Goal: Task Accomplishment & Management: Manage account settings

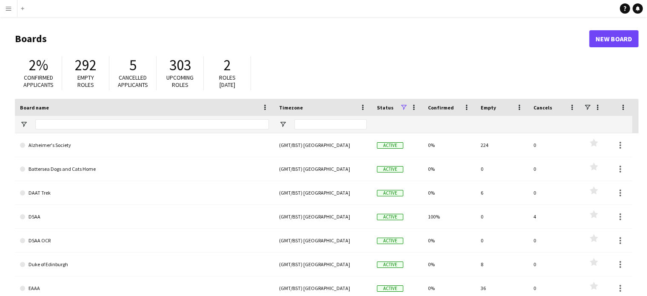
drag, startPoint x: 579, startPoint y: 0, endPoint x: 463, endPoint y: 44, distance: 124.0
click at [463, 44] on h1 "Boards" at bounding box center [302, 38] width 574 height 13
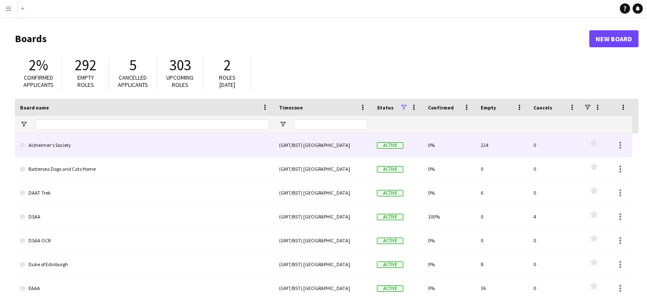
click at [59, 142] on link "Alzheimer's Society" at bounding box center [144, 145] width 249 height 24
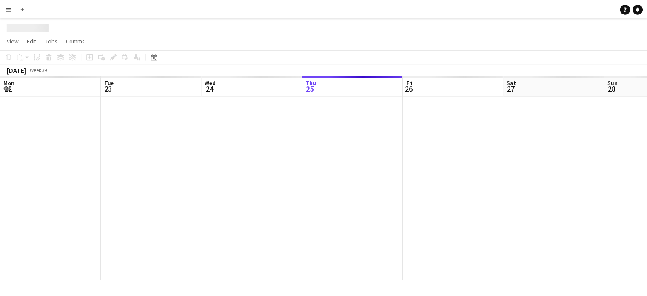
scroll to position [0, 203]
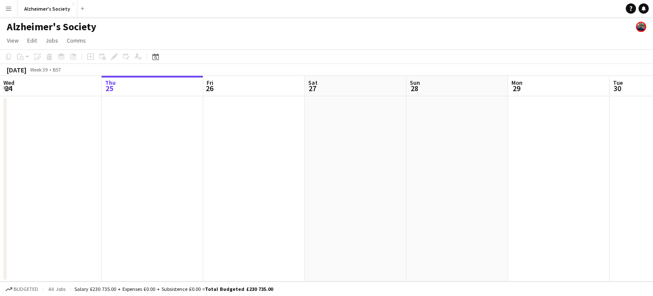
click at [9, 8] on app-icon "Menu" at bounding box center [8, 8] width 7 height 7
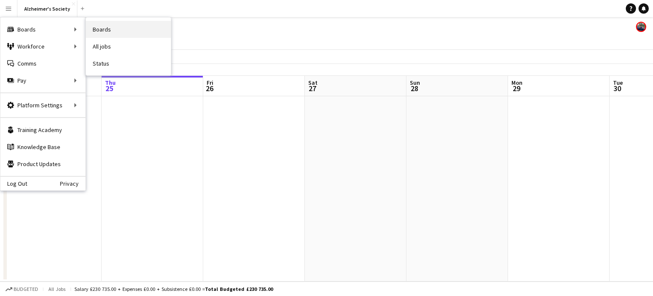
drag, startPoint x: 102, startPoint y: 27, endPoint x: 129, endPoint y: 29, distance: 27.3
click at [129, 29] on link "Boards" at bounding box center [128, 29] width 85 height 17
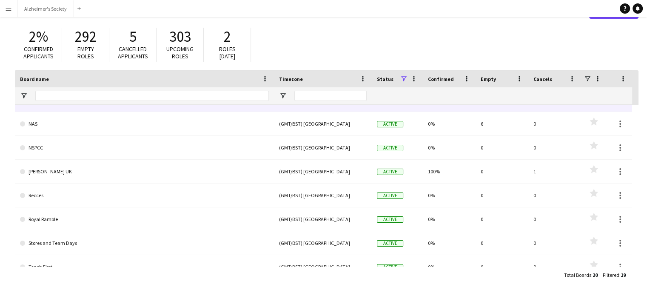
scroll to position [243, 0]
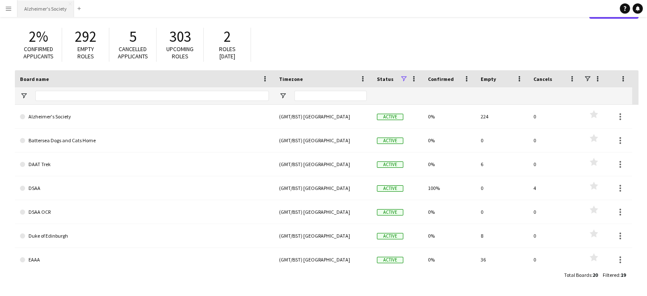
click at [49, 5] on button "Alzheimer's Society Close" at bounding box center [45, 8] width 57 height 17
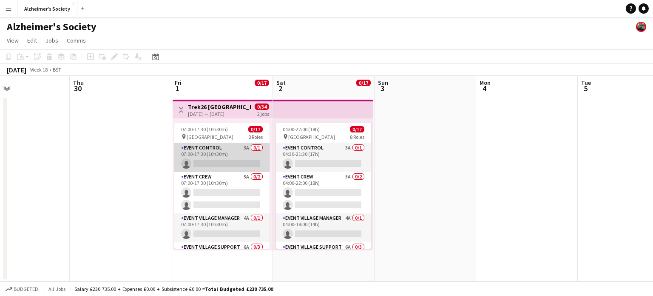
click at [214, 149] on app-card-role "Event Control 3A 0/1 07:00-17:30 (10h30m) single-neutral-actions" at bounding box center [221, 157] width 95 height 29
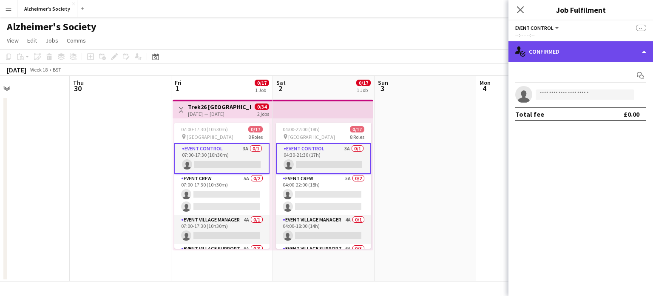
click at [561, 43] on div "single-neutral-actions-check-2 Confirmed" at bounding box center [581, 51] width 145 height 20
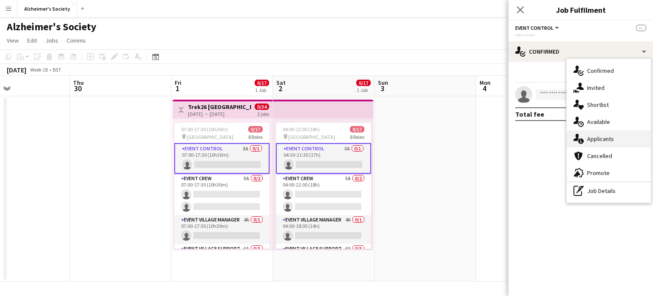
click at [590, 135] on span "Applicants" at bounding box center [600, 139] width 27 height 8
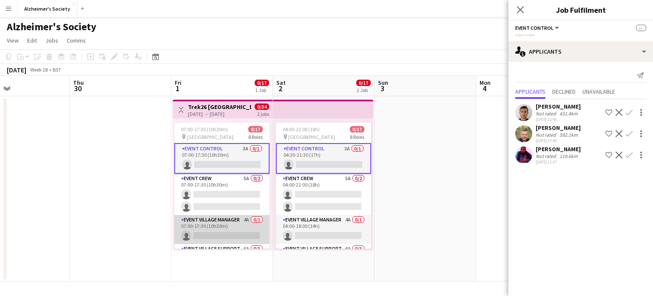
click at [230, 228] on app-card-role "Event Village Manager 4A 0/1 07:00-17:30 (10h30m) single-neutral-actions" at bounding box center [221, 229] width 95 height 29
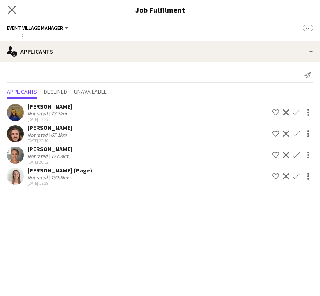
click at [17, 11] on app-icon "Close pop-in" at bounding box center [12, 10] width 12 height 12
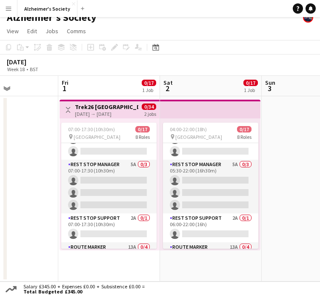
scroll to position [139, 0]
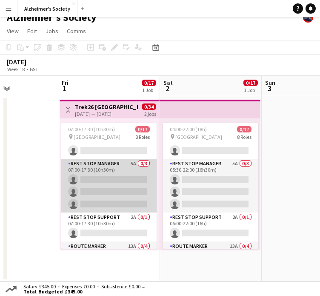
click at [110, 168] on app-card-role "Rest Stop Manager 5A 0/3 07:00-17:30 (10h30m) single-neutral-actions single-neu…" at bounding box center [108, 186] width 95 height 54
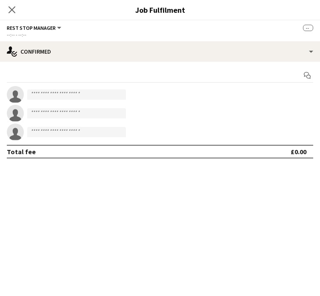
scroll to position [137, 0]
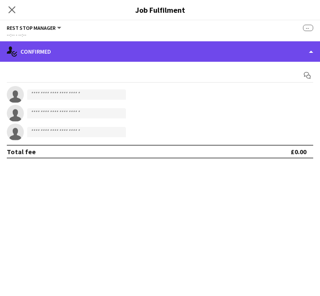
click at [147, 53] on div "single-neutral-actions-check-2 Confirmed" at bounding box center [160, 51] width 320 height 20
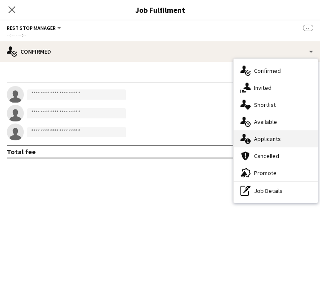
click at [263, 138] on span "Applicants" at bounding box center [267, 139] width 27 height 8
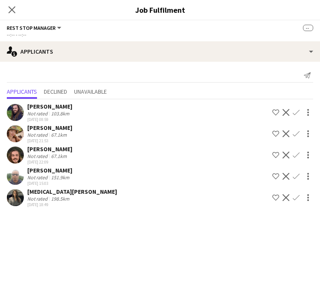
scroll to position [0, 0]
click at [14, 6] on icon "Close pop-in" at bounding box center [12, 10] width 8 height 8
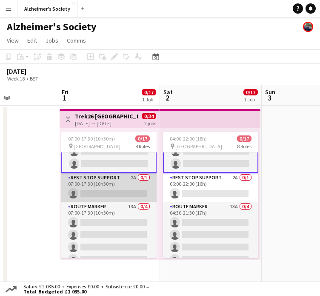
scroll to position [188, 0]
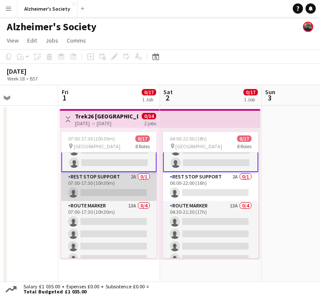
click at [104, 181] on app-card-role "Rest Stop Support 2A 0/1 07:00-17:30 (10h30m) single-neutral-actions" at bounding box center [108, 186] width 95 height 29
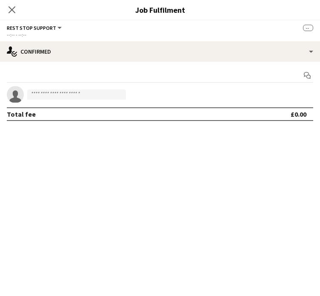
scroll to position [188, 0]
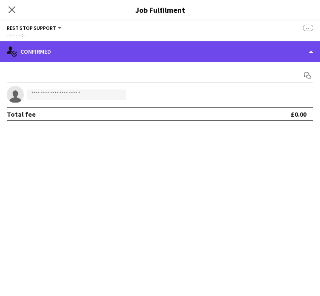
click at [219, 57] on div "single-neutral-actions-check-2 Confirmed" at bounding box center [160, 51] width 320 height 20
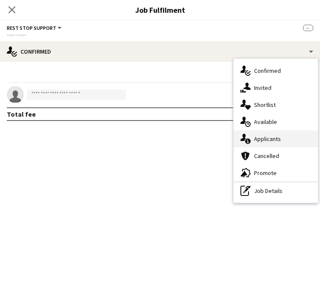
click at [267, 134] on div "single-neutral-actions-information Applicants" at bounding box center [276, 138] width 84 height 17
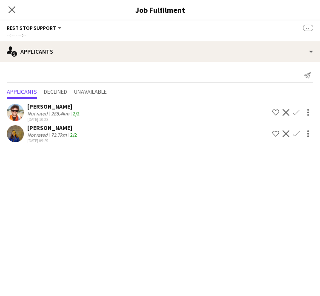
click at [52, 25] on span "Rest Stop Support" at bounding box center [31, 28] width 49 height 6
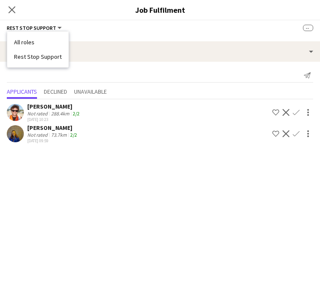
click at [34, 44] on li "All roles" at bounding box center [38, 42] width 48 height 8
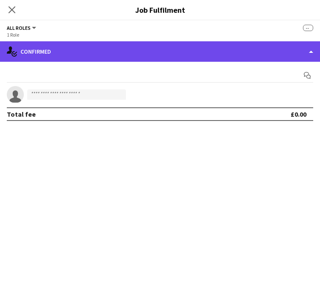
click at [88, 51] on div "single-neutral-actions-check-2 Confirmed" at bounding box center [160, 51] width 320 height 20
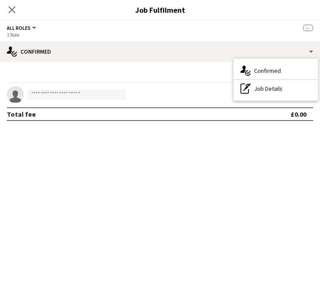
click at [159, 83] on div "Start chat single-neutral-actions Total fee £0.00" at bounding box center [160, 95] width 320 height 66
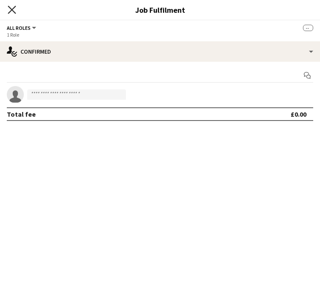
click at [14, 8] on icon at bounding box center [12, 10] width 8 height 8
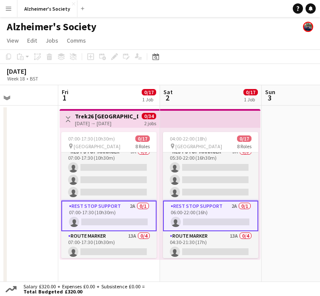
scroll to position [158, 0]
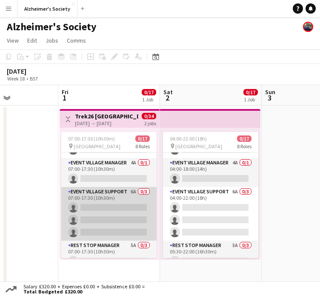
click at [111, 190] on app-card-role "Event Village Support 6A 0/3 07:00-17:30 (10h30m) single-neutral-actions single…" at bounding box center [108, 214] width 95 height 54
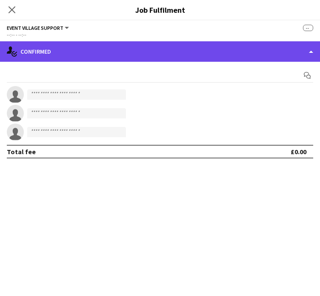
click at [291, 47] on div "single-neutral-actions-check-2 Confirmed" at bounding box center [160, 51] width 320 height 20
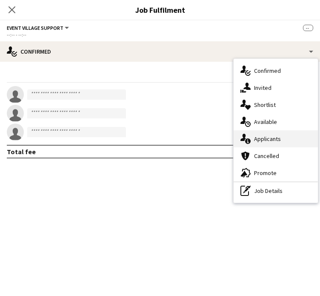
click at [272, 134] on div "single-neutral-actions-information Applicants" at bounding box center [276, 138] width 84 height 17
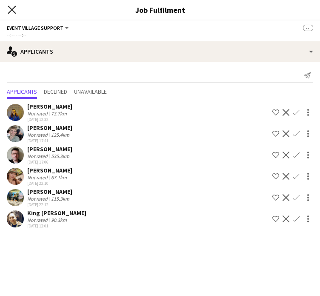
click at [11, 11] on icon at bounding box center [12, 10] width 8 height 8
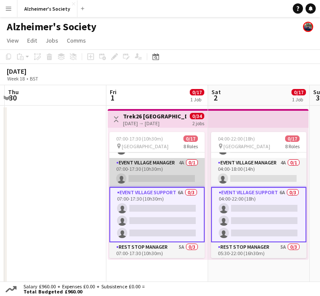
scroll to position [36, 0]
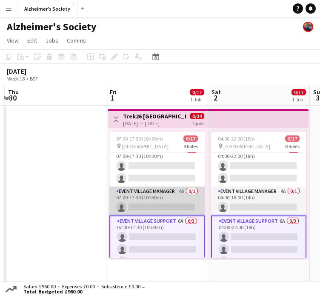
click at [148, 193] on app-card-role "Event Village Manager 4A 0/1 07:00-17:30 (10h30m) single-neutral-actions" at bounding box center [156, 200] width 95 height 29
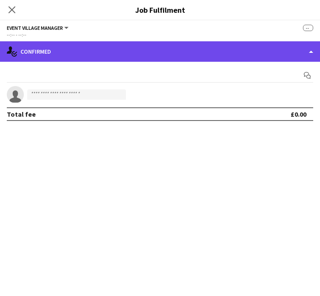
click at [271, 59] on div "single-neutral-actions-check-2 Confirmed" at bounding box center [160, 51] width 320 height 20
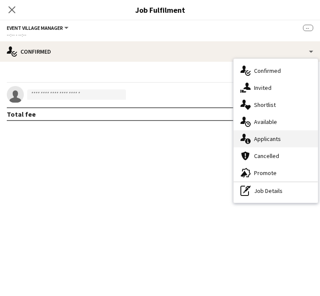
click at [276, 140] on span "Applicants" at bounding box center [267, 139] width 27 height 8
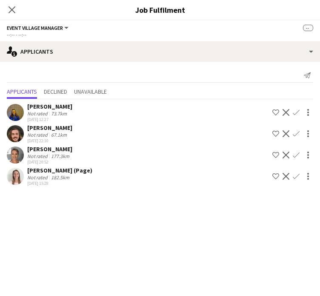
click at [49, 152] on div "[PERSON_NAME]" at bounding box center [49, 149] width 45 height 8
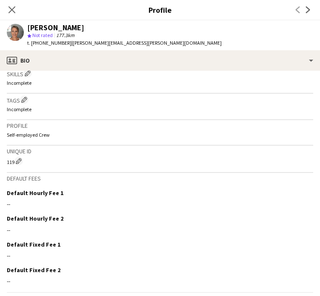
scroll to position [311, 0]
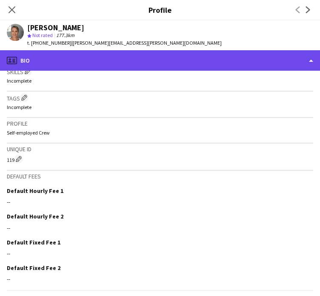
click at [309, 63] on div "profile Bio" at bounding box center [160, 60] width 320 height 20
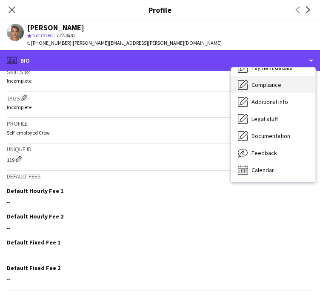
scroll to position [0, 0]
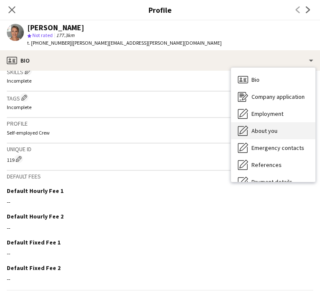
click at [264, 128] on span "About you" at bounding box center [264, 131] width 26 height 8
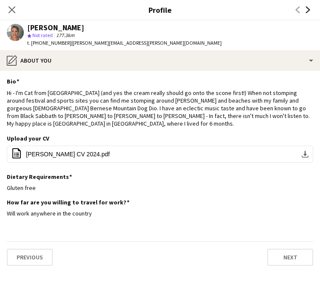
click at [310, 9] on icon "Next" at bounding box center [308, 9] width 7 height 7
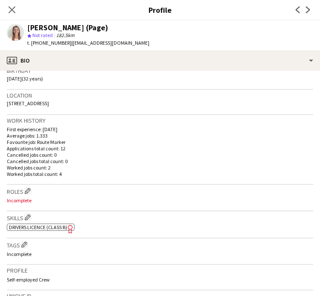
scroll to position [160, 0]
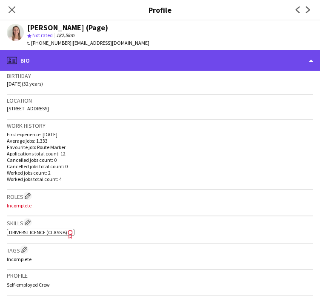
click at [310, 64] on div "profile Bio" at bounding box center [160, 60] width 320 height 20
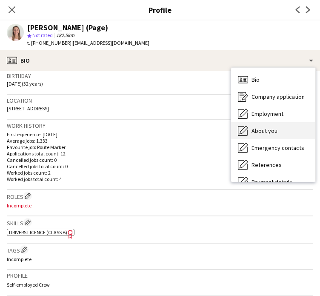
click at [274, 131] on span "About you" at bounding box center [264, 131] width 26 height 8
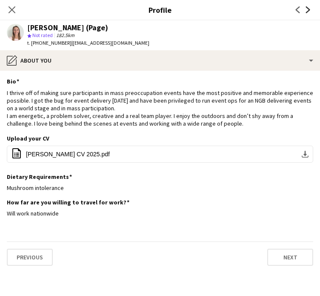
click at [308, 10] on icon "Next" at bounding box center [308, 9] width 7 height 7
click at [310, 9] on icon "Next" at bounding box center [308, 9] width 7 height 7
click at [300, 9] on icon "Previous" at bounding box center [297, 9] width 7 height 7
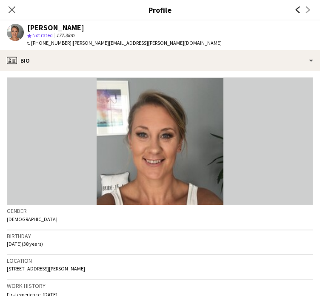
click at [300, 9] on icon "Previous" at bounding box center [297, 9] width 7 height 7
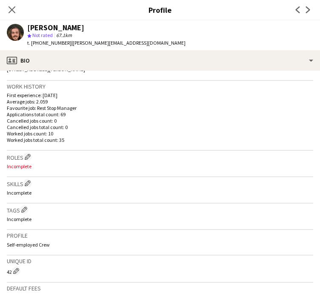
scroll to position [100, 0]
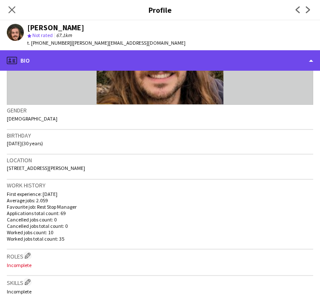
click at [298, 63] on div "profile Bio" at bounding box center [160, 60] width 320 height 20
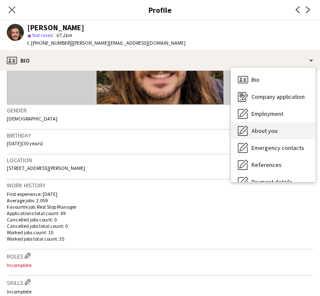
click at [268, 125] on div "About you About you" at bounding box center [273, 130] width 84 height 17
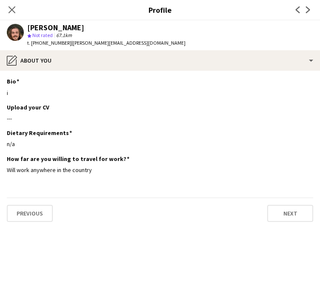
click at [297, 6] on app-icon "Previous" at bounding box center [298, 10] width 10 height 10
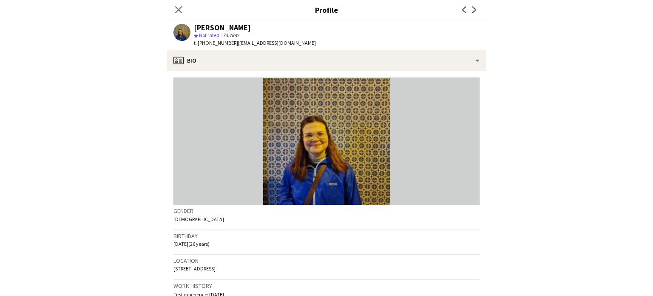
scroll to position [0, 0]
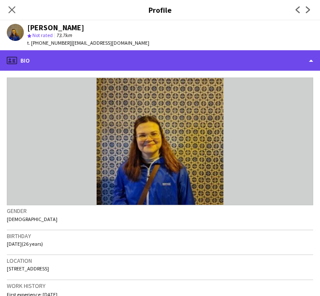
click at [311, 55] on div "profile Bio" at bounding box center [160, 60] width 320 height 20
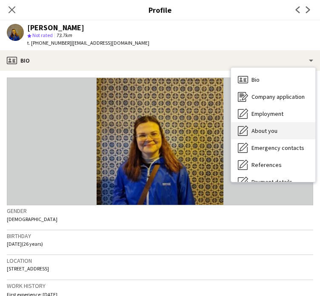
click at [270, 128] on span "About you" at bounding box center [264, 131] width 26 height 8
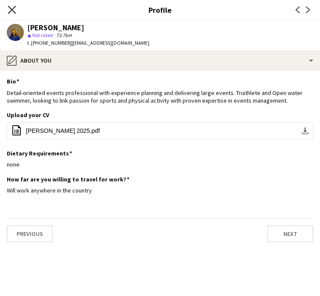
click at [12, 9] on icon "Close pop-in" at bounding box center [12, 10] width 8 height 8
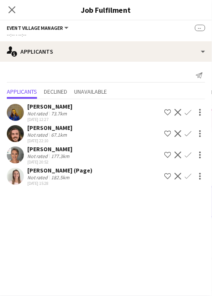
click at [182, 20] on app-options-switcher "Event Village Manager All roles Event Village Manager -- --:-- - --:--" at bounding box center [106, 30] width 212 height 21
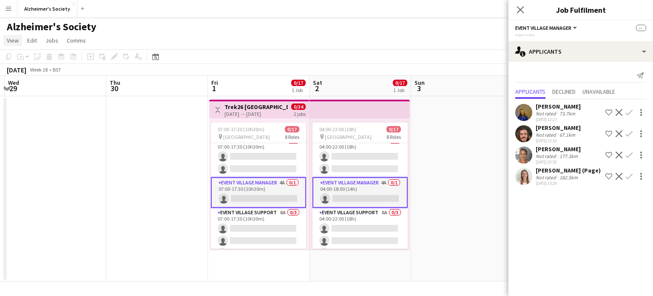
click at [9, 39] on span "View" at bounding box center [13, 41] width 12 height 8
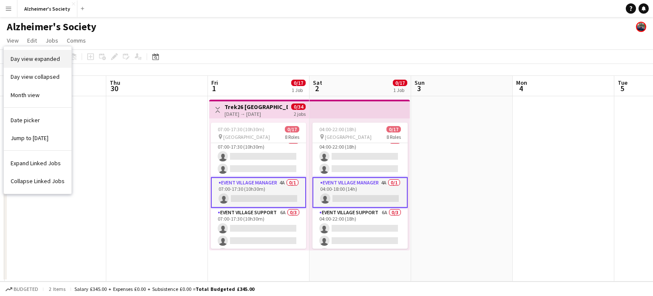
click at [28, 56] on span "Day view expanded" at bounding box center [35, 59] width 49 height 8
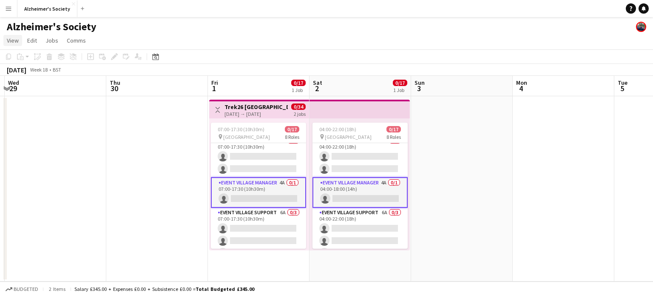
click at [12, 39] on span "View" at bounding box center [13, 41] width 12 height 8
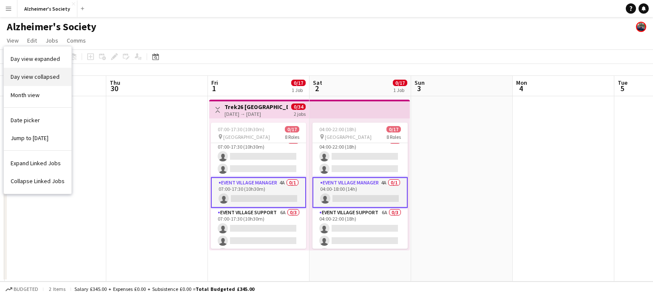
click at [31, 77] on span "Day view collapsed" at bounding box center [35, 77] width 49 height 8
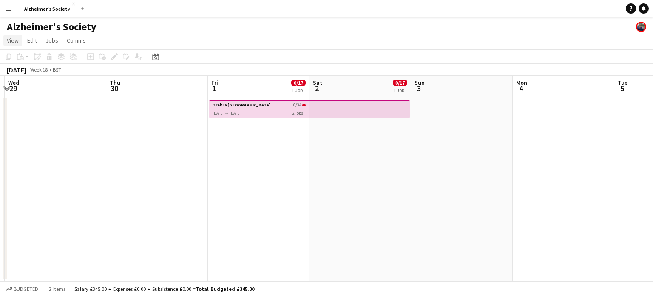
click at [15, 42] on span "View" at bounding box center [13, 41] width 12 height 8
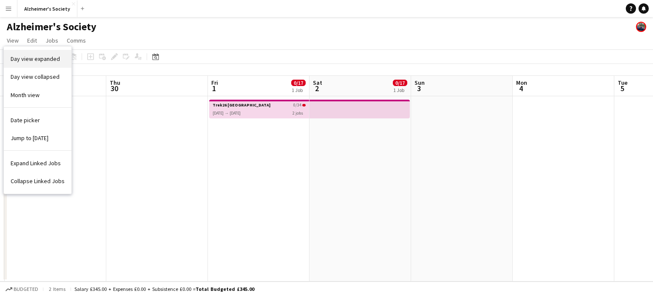
click at [29, 59] on span "Day view expanded" at bounding box center [35, 59] width 49 height 8
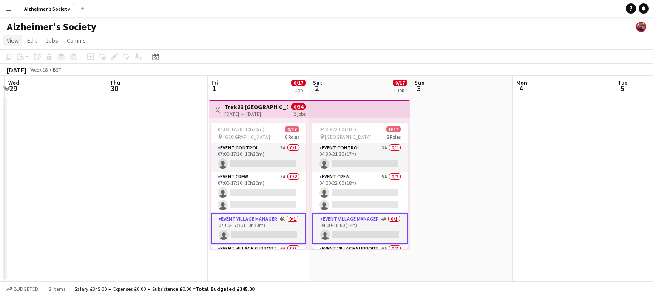
scroll to position [36, 0]
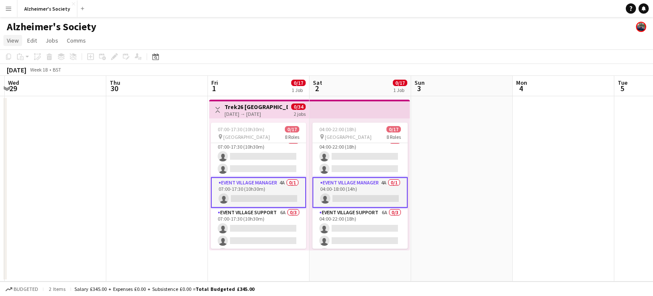
click at [15, 42] on span "View" at bounding box center [13, 41] width 12 height 8
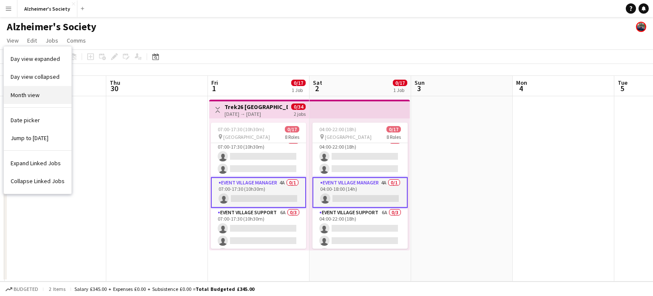
click at [37, 94] on span "Month view" at bounding box center [25, 95] width 29 height 8
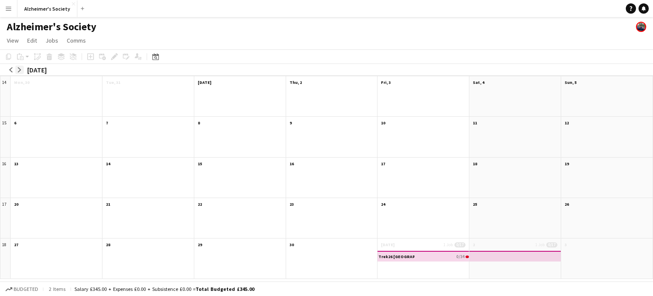
click at [20, 69] on app-icon "arrow-right" at bounding box center [19, 69] width 5 height 5
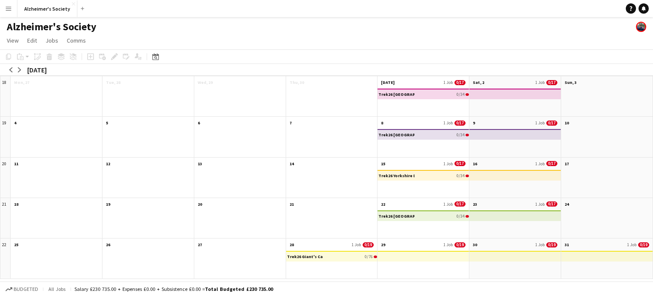
click at [428, 258] on app-mini-top-bar at bounding box center [423, 256] width 92 height 11
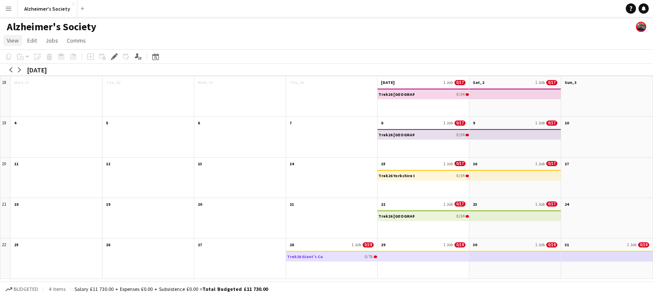
click at [10, 39] on span "View" at bounding box center [13, 41] width 12 height 8
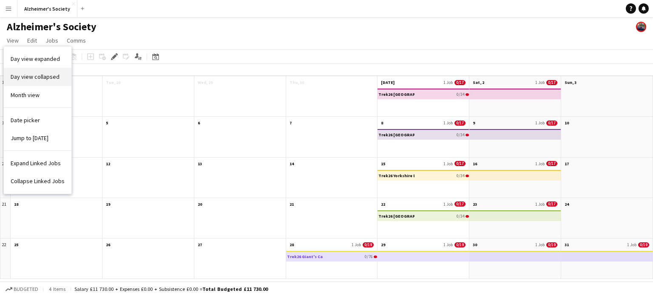
click at [32, 78] on span "Day view collapsed" at bounding box center [35, 77] width 49 height 8
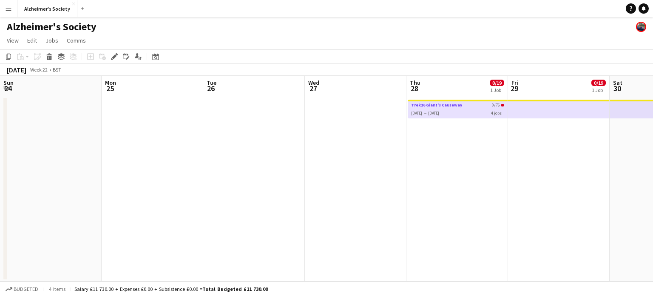
scroll to position [0, 293]
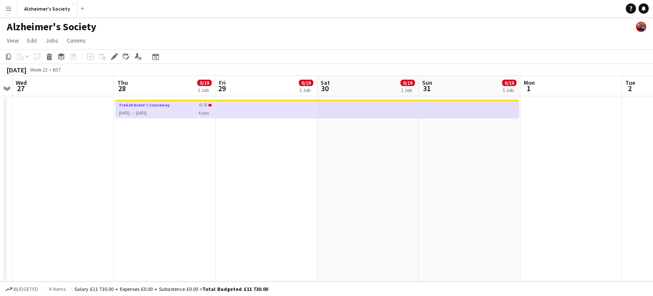
click at [156, 110] on div "[DATE] → [DATE]" at bounding box center [144, 111] width 51 height 8
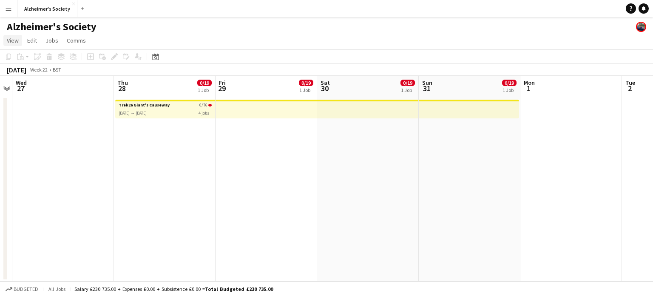
click at [17, 40] on span "View" at bounding box center [13, 41] width 12 height 8
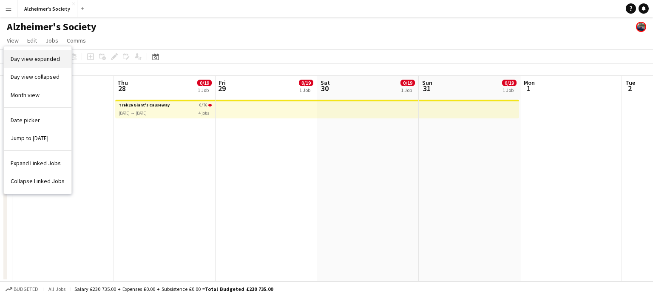
click at [34, 59] on span "Day view expanded" at bounding box center [35, 59] width 49 height 8
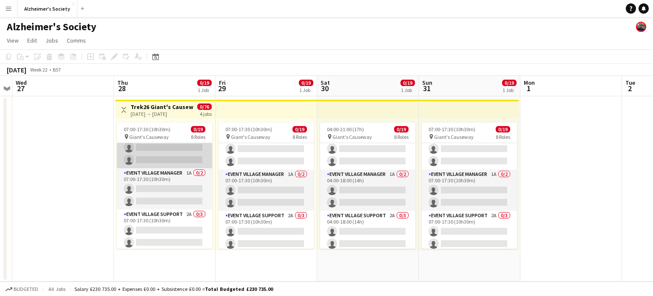
scroll to position [57, 0]
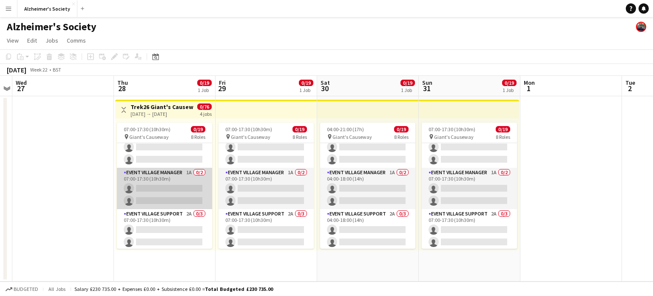
click at [160, 176] on app-card-role "Event Village Manager 1A 0/2 07:00-17:30 (10h30m) single-neutral-actions single…" at bounding box center [164, 188] width 95 height 41
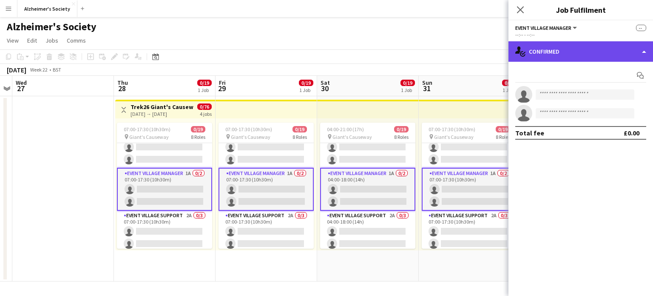
click at [570, 51] on div "single-neutral-actions-check-2 Confirmed" at bounding box center [581, 51] width 145 height 20
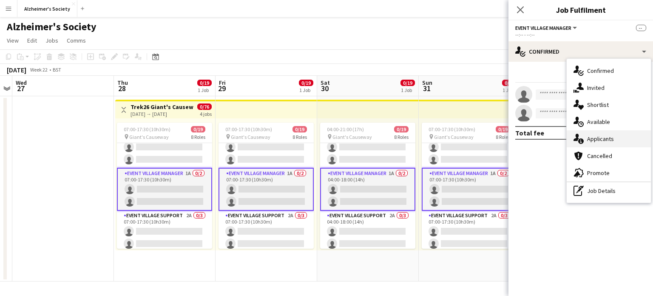
click at [601, 137] on span "Applicants" at bounding box center [600, 139] width 27 height 8
